Goal: Task Accomplishment & Management: Use online tool/utility

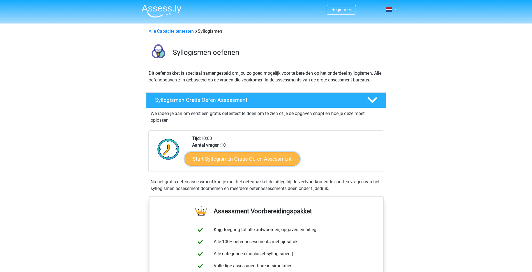
click at [219, 157] on link "Start Syllogismen Gratis Oefen Assessment" at bounding box center [241, 158] width 115 height 13
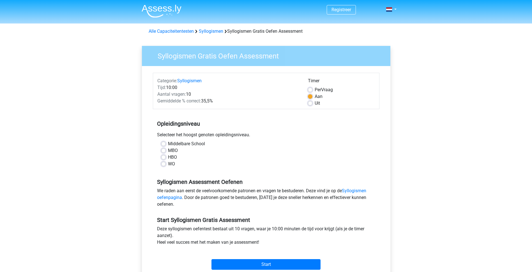
click at [168, 164] on label "WO" at bounding box center [171, 164] width 7 height 7
click at [163, 164] on input "WO" at bounding box center [163, 164] width 4 height 6
radio input "true"
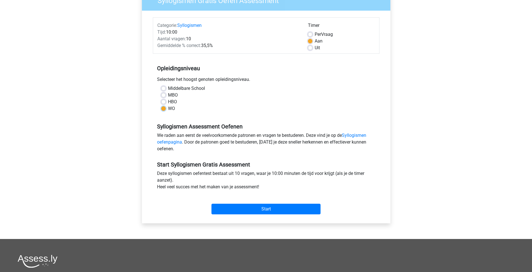
scroll to position [56, 0]
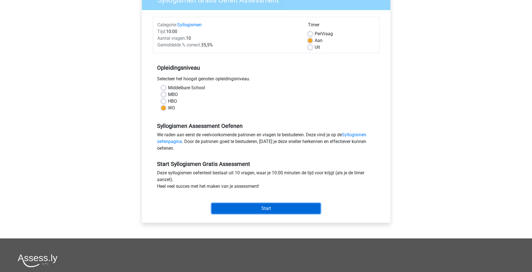
click at [261, 206] on input "Start" at bounding box center [265, 209] width 109 height 11
